Goal: Information Seeking & Learning: Learn about a topic

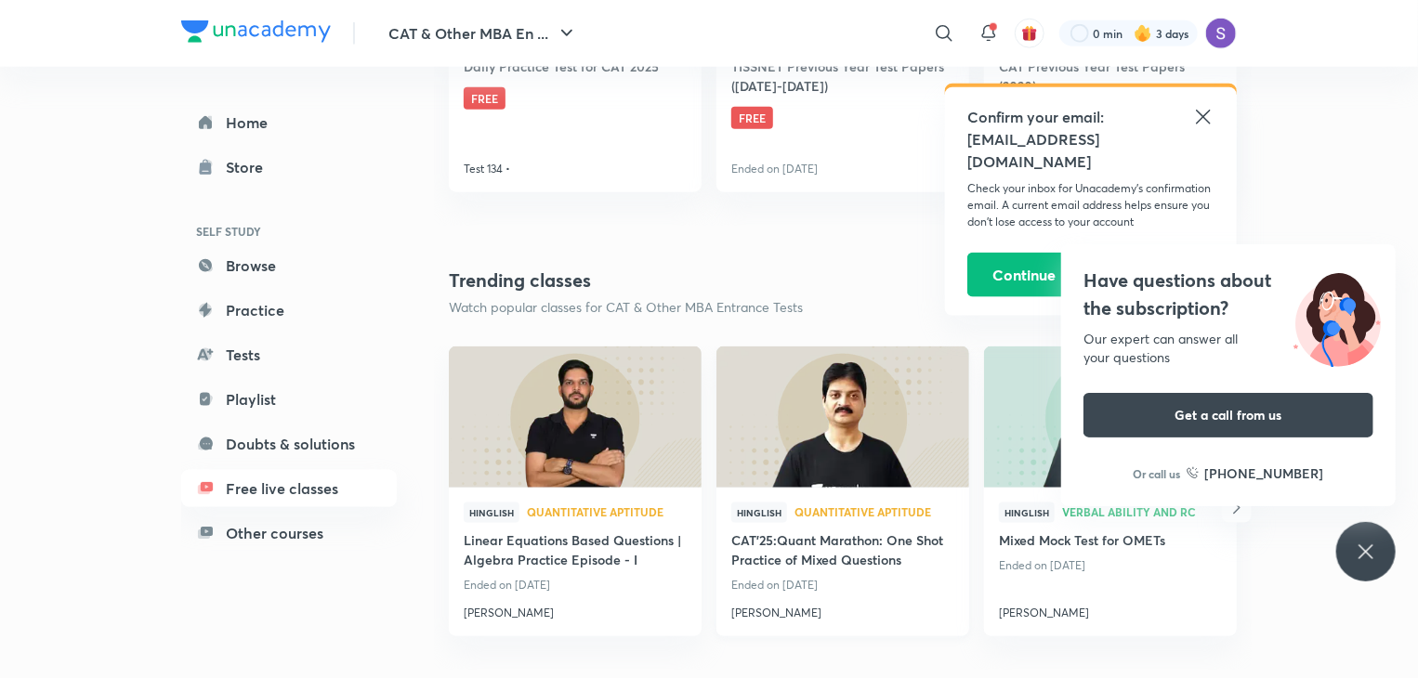
scroll to position [1070, 0]
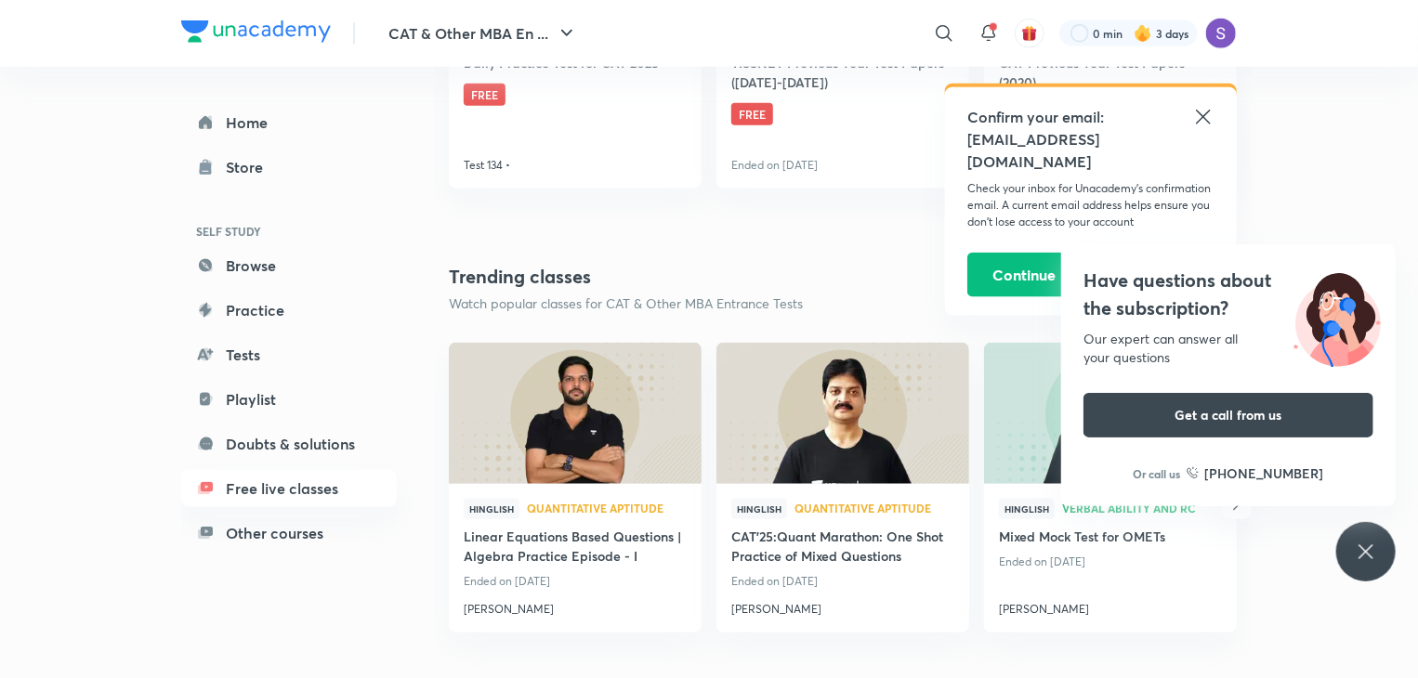
click at [1365, 555] on icon at bounding box center [1365, 552] width 22 height 22
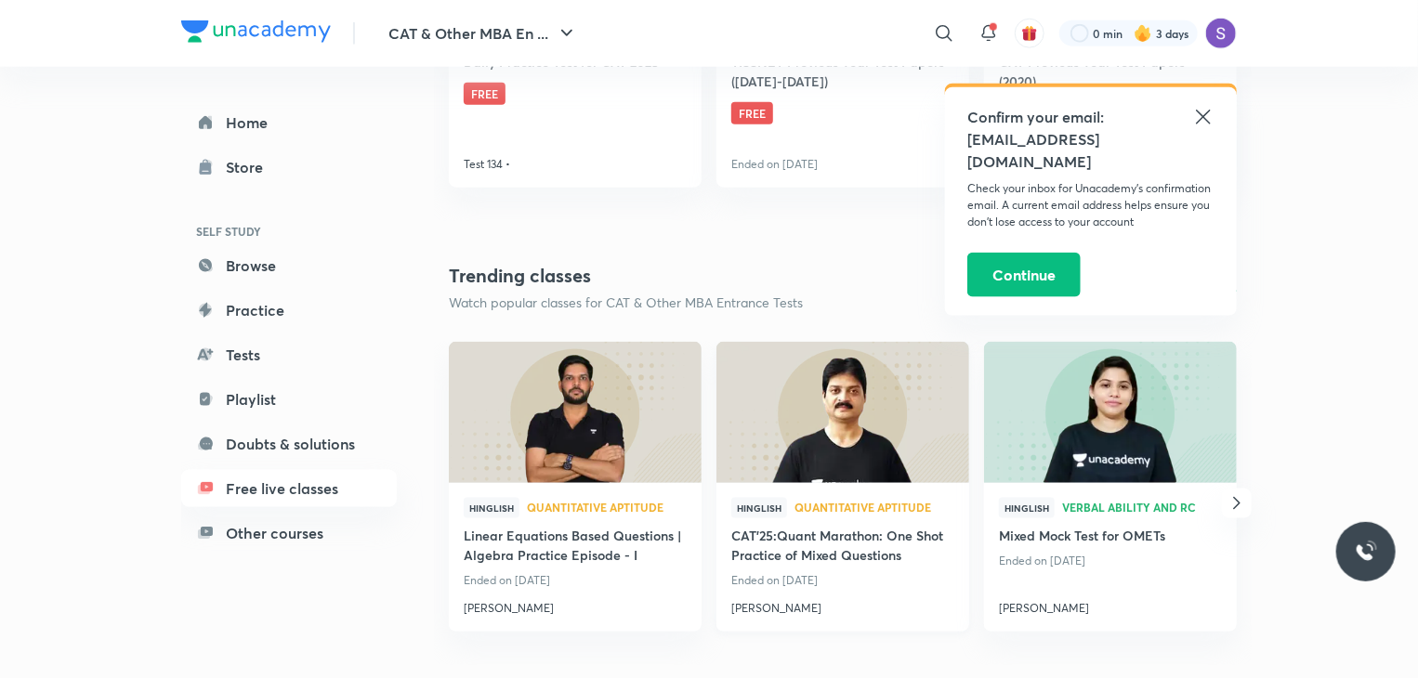
scroll to position [1093, 0]
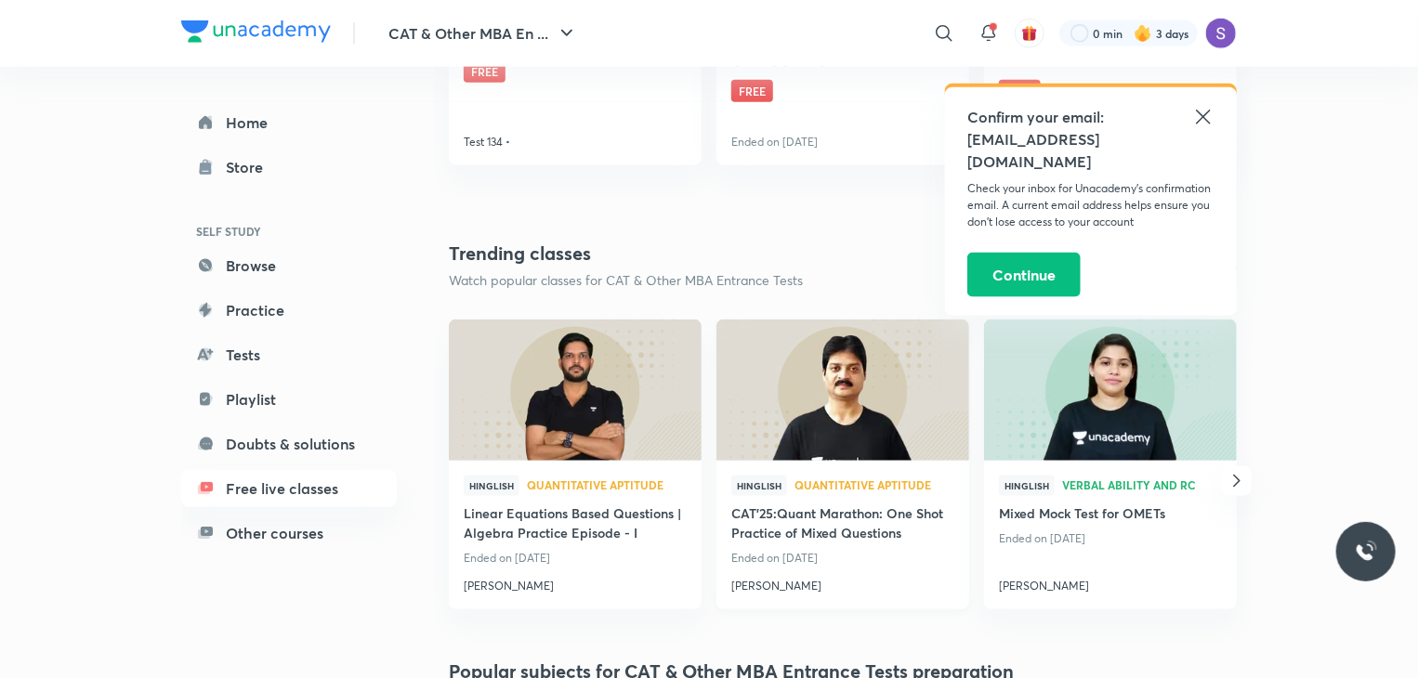
click at [748, 582] on h4 "[PERSON_NAME]" at bounding box center [842, 582] width 223 height 24
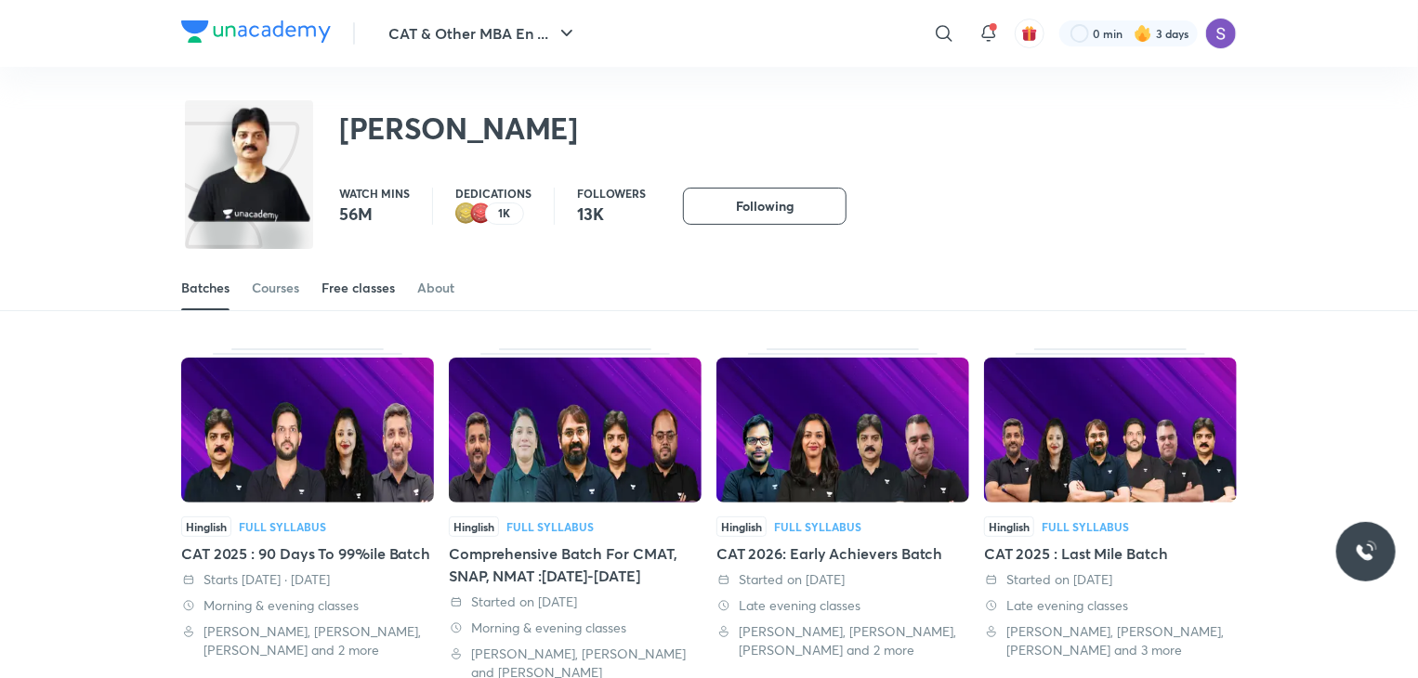
click at [353, 279] on div "Free classes" at bounding box center [357, 288] width 73 height 19
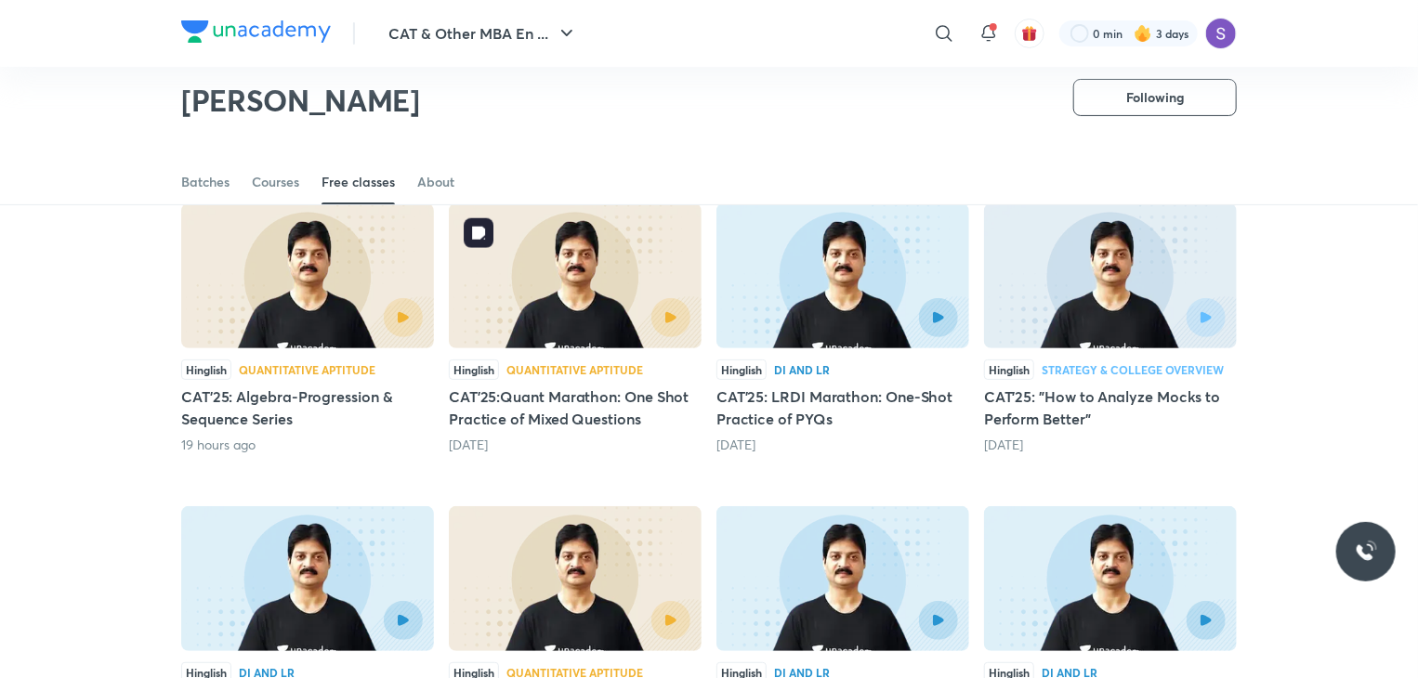
scroll to position [149, 0]
